Goal: Task Accomplishment & Management: Use online tool/utility

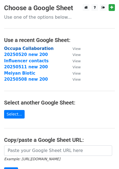
click at [29, 49] on strong "Occupa Collaboration" at bounding box center [29, 48] width 50 height 5
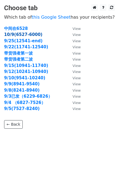
click at [29, 34] on strong "10/9(6527-6000)" at bounding box center [23, 34] width 38 height 5
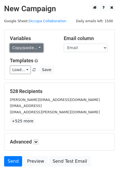
click at [39, 47] on link "Copy/paste..." at bounding box center [26, 48] width 33 height 8
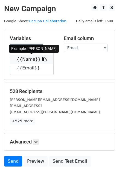
click at [30, 57] on link "{{Name}}" at bounding box center [31, 59] width 43 height 9
